Goal: Information Seeking & Learning: Compare options

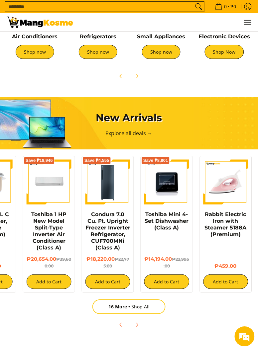
scroll to position [0, 736]
click at [105, 229] on link "Condura 7.0 Cu. Ft. Upright Freezer Inverter Refrigerator, CUF700MNi (Class A)" at bounding box center [108, 231] width 45 height 40
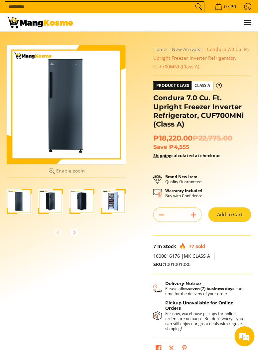
click at [19, 202] on img "Condura 7.0 Cu. Ft. Upright Freezer Inverter Refrigerator, CUF700MNi (Class A)-1" at bounding box center [19, 201] width 25 height 25
click at [46, 201] on img "Condura 7.0 Cu. Ft. Upright Freezer Inverter Refrigerator, CUF700MNi (Class A)-2" at bounding box center [50, 201] width 25 height 25
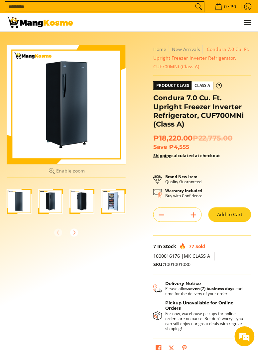
click at [70, 202] on img "Condura 7.0 Cu. Ft. Upright Freezer Inverter Refrigerator, CUF700MNi (Class A)-3" at bounding box center [82, 201] width 25 height 25
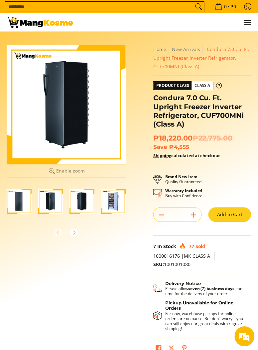
click at [108, 205] on img "Condura 7.0 Cu. Ft. Upright Freezer Inverter Refrigerator, CUF700MNi (Class A)-4" at bounding box center [113, 201] width 25 height 25
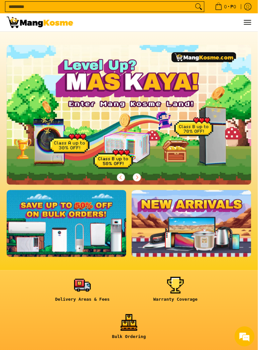
scroll to position [0, 245]
click at [251, 22] on span "Menu" at bounding box center [248, 22] width 8 height 0
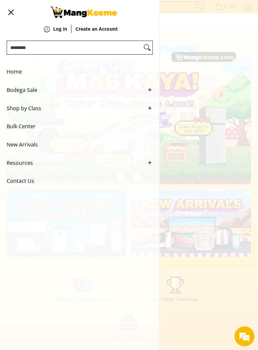
scroll to position [0, 0]
click at [42, 112] on span "Shop by Class" at bounding box center [75, 108] width 136 height 18
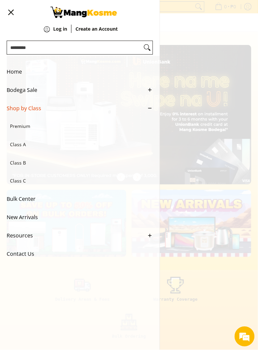
scroll to position [0, 491]
click at [31, 131] on span "Premium" at bounding box center [76, 126] width 133 height 18
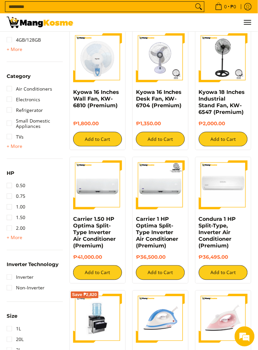
scroll to position [348, 0]
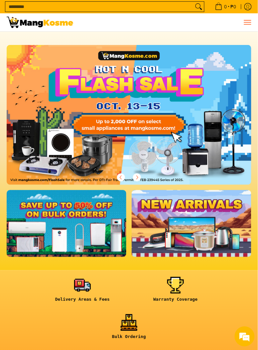
click at [247, 27] on button "Menu" at bounding box center [248, 22] width 8 height 18
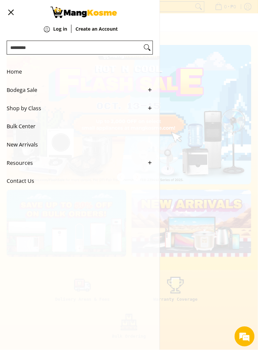
click at [36, 114] on span "Shop by Class" at bounding box center [75, 108] width 136 height 18
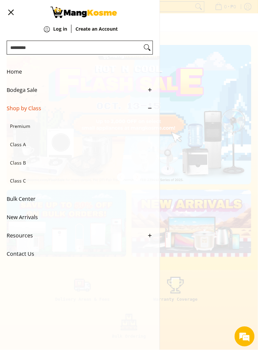
click at [22, 149] on span "Class A" at bounding box center [76, 144] width 133 height 18
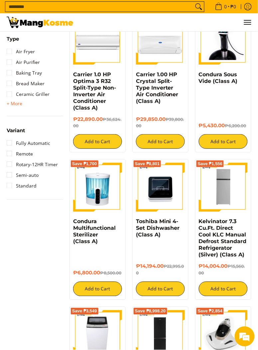
scroll to position [702, 0]
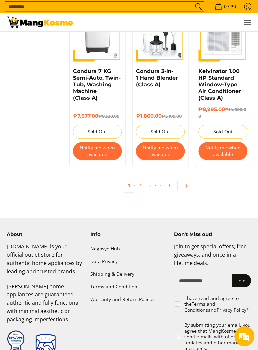
click at [189, 182] on link "Pagination" at bounding box center [189, 185] width 16 height 11
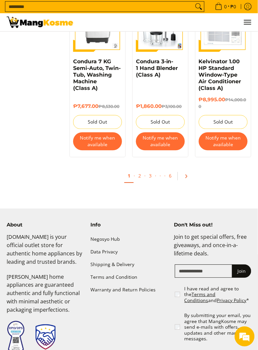
scroll to position [1196, 0]
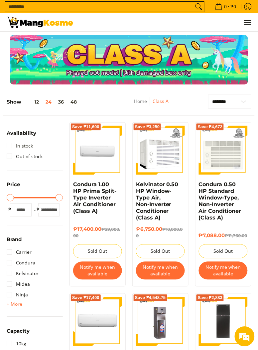
click at [9, 146] on link "In stock" at bounding box center [20, 145] width 26 height 11
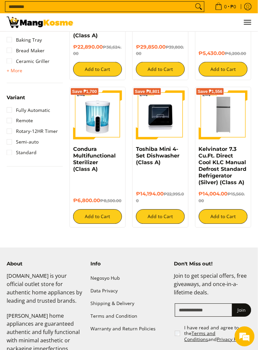
scroll to position [772, 0]
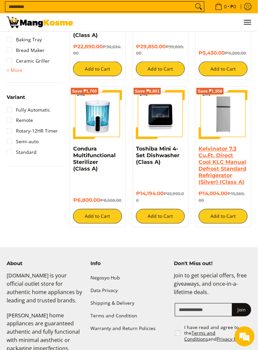
click at [227, 156] on link "Kelvinator 7.3 Cu.Ft. Direct Cool KLC Manual Defrost Standard Refrigerator (Sil…" at bounding box center [223, 166] width 48 height 40
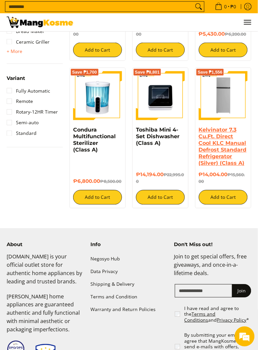
scroll to position [793, 0]
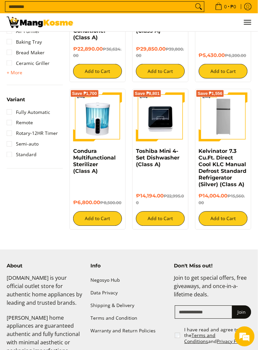
scroll to position [767, 0]
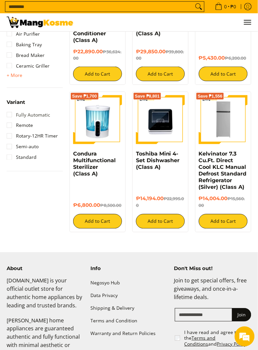
click at [10, 119] on link "Fully Automatic" at bounding box center [29, 115] width 44 height 11
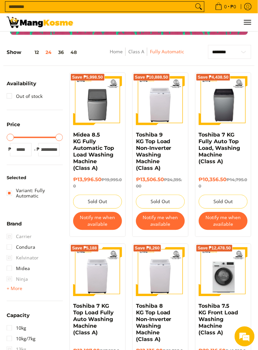
scroll to position [48, 0]
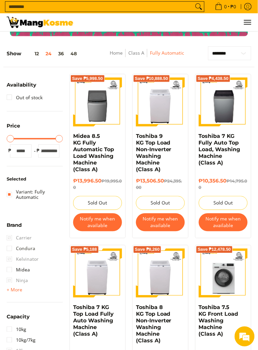
click at [11, 248] on link "Condura" at bounding box center [21, 248] width 29 height 11
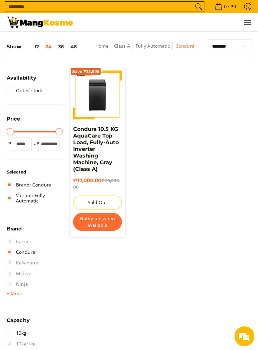
scroll to position [63, 0]
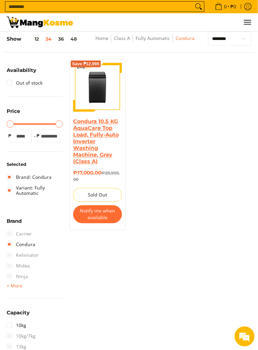
click at [93, 135] on link "Condura 10.5 KG AquaCare Top Load, Fully-Auto Inverter Washing Machine, Gray (C…" at bounding box center [96, 142] width 46 height 46
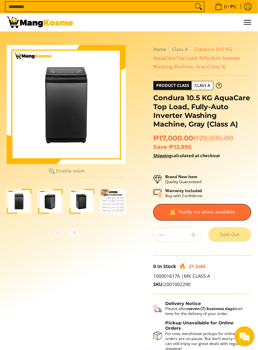
click at [52, 197] on img "Condura 10.5 KG AquaCare Top Load, Fully-Auto Inverter Washing Machine, Gray (C…" at bounding box center [50, 201] width 25 height 25
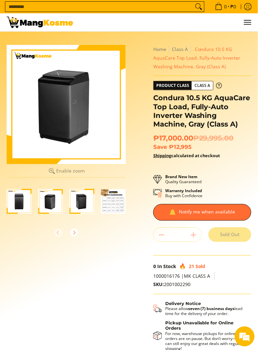
click at [84, 197] on img "Condura 10.5 KG AquaCare Top Load, Fully-Auto Inverter Washing Machine, Gray (C…" at bounding box center [82, 201] width 25 height 25
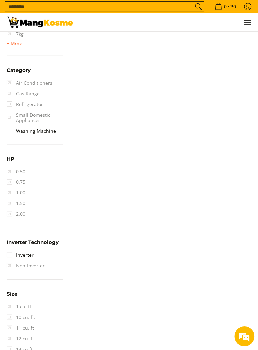
scroll to position [402, 0]
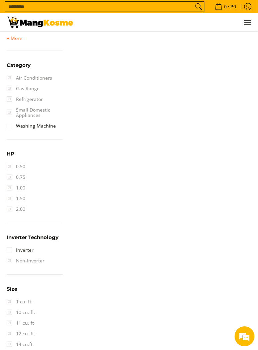
click at [12, 252] on link "Inverter" at bounding box center [20, 250] width 27 height 11
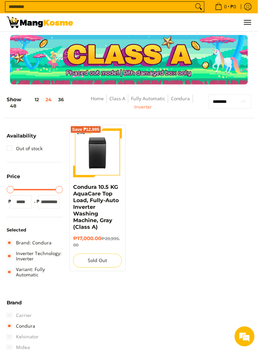
click at [240, 102] on select "**********" at bounding box center [230, 102] width 43 height 14
select select "**********"
click at [209, 95] on select "**********" at bounding box center [230, 102] width 43 height 14
click at [247, 25] on button "Menu" at bounding box center [248, 22] width 8 height 18
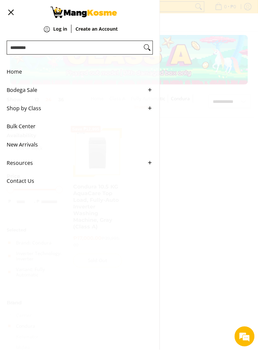
click at [36, 154] on span "New Arrivals" at bounding box center [75, 144] width 136 height 18
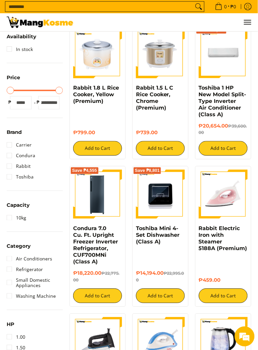
scroll to position [97, 0]
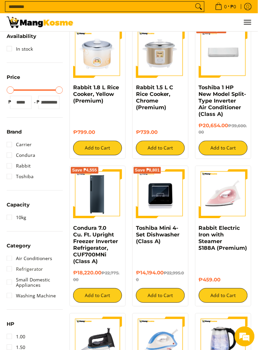
click at [9, 271] on link "Refrigerator" at bounding box center [25, 269] width 36 height 11
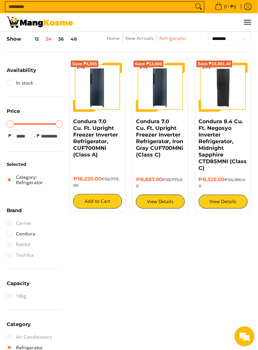
scroll to position [63, 0]
click at [13, 236] on link "Condura" at bounding box center [21, 234] width 29 height 11
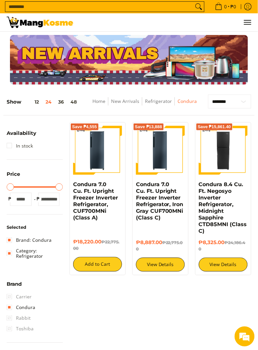
click at [11, 144] on link "In stock" at bounding box center [20, 145] width 26 height 11
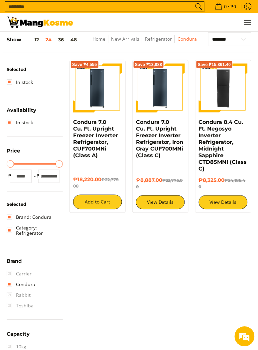
scroll to position [63, 0]
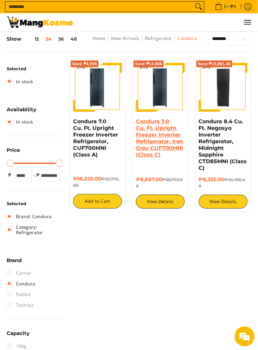
click at [153, 131] on link "Condura 7.0 Cu. Ft. Upright Freezer Inverter Refrigerator, Iron Gray CUF700MNi …" at bounding box center [160, 139] width 48 height 40
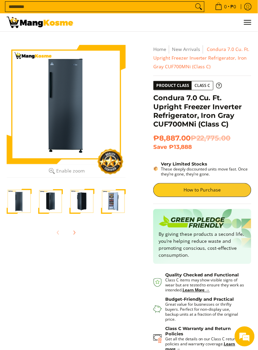
click at [48, 201] on img "Condura 7.0 Cu. Ft. Upright Freezer Inverter Refrigerator, Iron Gray CUF700MNi …" at bounding box center [50, 201] width 25 height 25
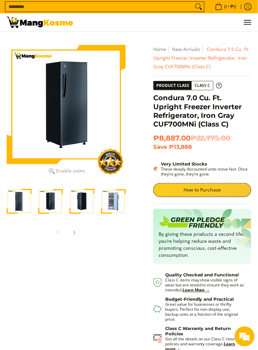
click at [78, 202] on img "Condura 7.0 Cu. Ft. Upright Freezer Inverter Refrigerator, Iron Gray CUF700MNi …" at bounding box center [82, 201] width 25 height 25
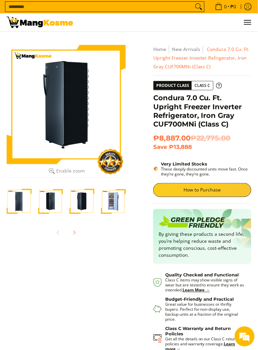
click at [111, 202] on img "Condura 7.0 Cu. Ft. Upright Freezer Inverter Refrigerator, Iron Gray CUF700MNi …" at bounding box center [113, 201] width 25 height 25
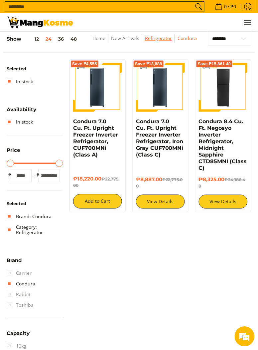
click at [165, 37] on link "Refrigerator" at bounding box center [158, 38] width 27 height 6
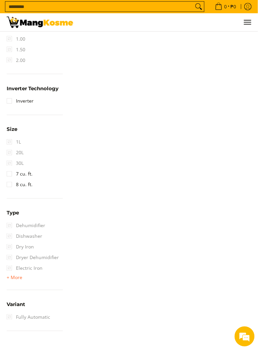
scroll to position [439, 0]
click at [10, 186] on link "8 cu. ft." at bounding box center [20, 184] width 26 height 11
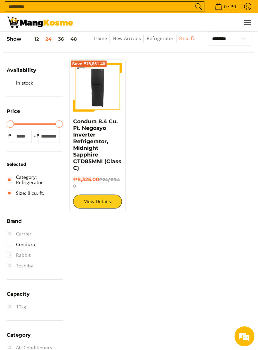
scroll to position [63, 0]
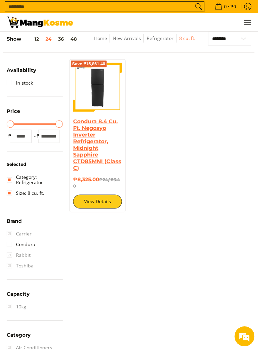
click at [82, 147] on link "Condura 8.4 Cu. Ft. Negosyo Inverter Refrigerator, Midnight Sapphire CTD85MNI (…" at bounding box center [97, 145] width 48 height 53
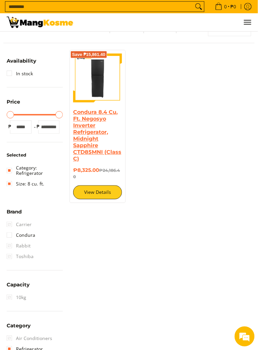
scroll to position [84, 0]
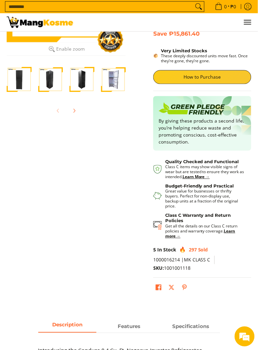
scroll to position [123, 0]
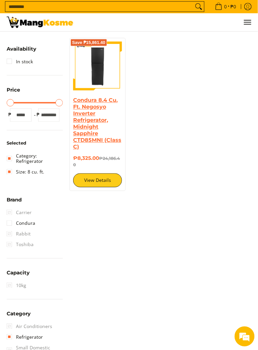
click at [77, 119] on link "Condura 8.4 Cu. Ft. Negosyo Inverter Refrigerator, Midnight Sapphire CTD85MNI (…" at bounding box center [97, 123] width 48 height 53
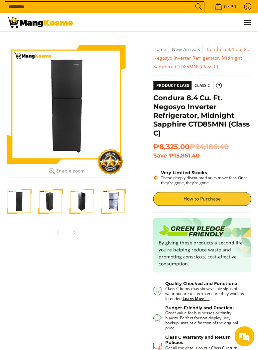
click at [51, 200] on img "Condura 8.4 Cu. Ft. Negosyo Inverter Refrigerator, Midnight Sapphire CTD85MNI (…" at bounding box center [50, 201] width 25 height 25
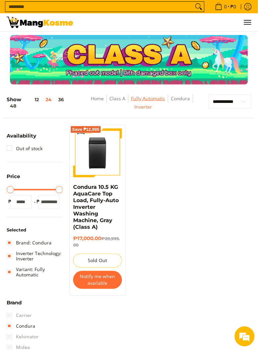
click at [140, 99] on link "Fully Automatic" at bounding box center [148, 98] width 34 height 6
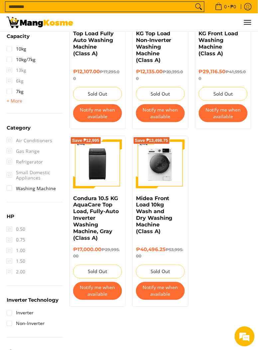
scroll to position [350, 0]
